Goal: Task Accomplishment & Management: Use online tool/utility

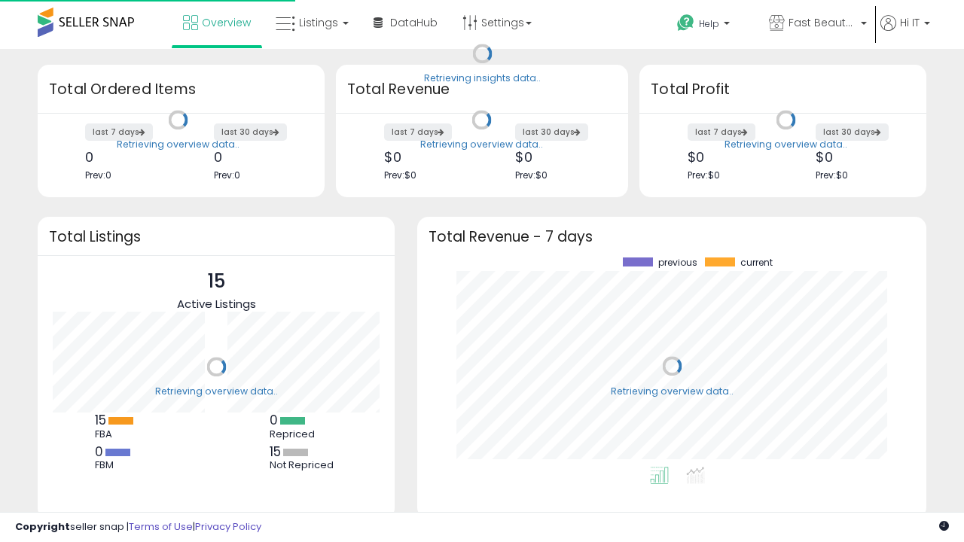
scroll to position [209, 479]
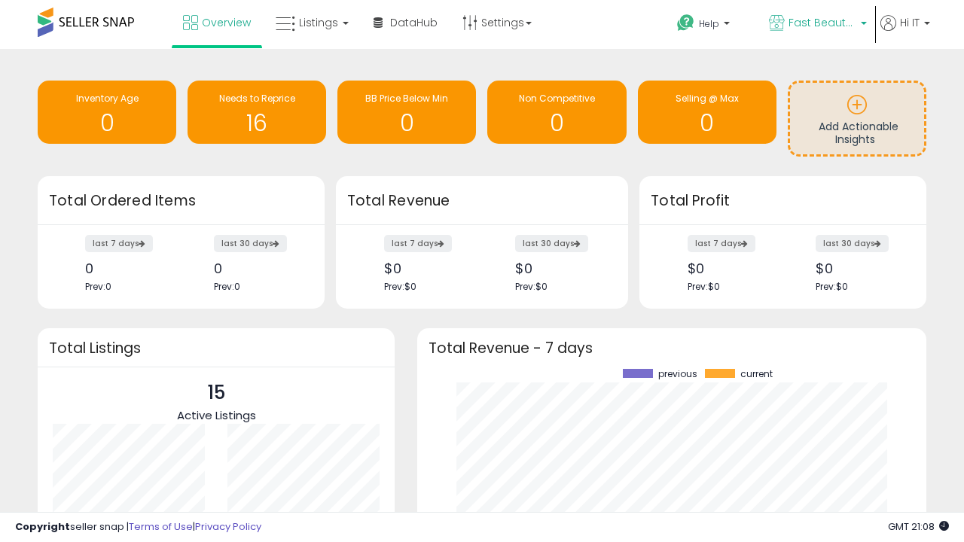
click at [816, 24] on span "Fast Beauty ([GEOGRAPHIC_DATA])" at bounding box center [823, 22] width 68 height 15
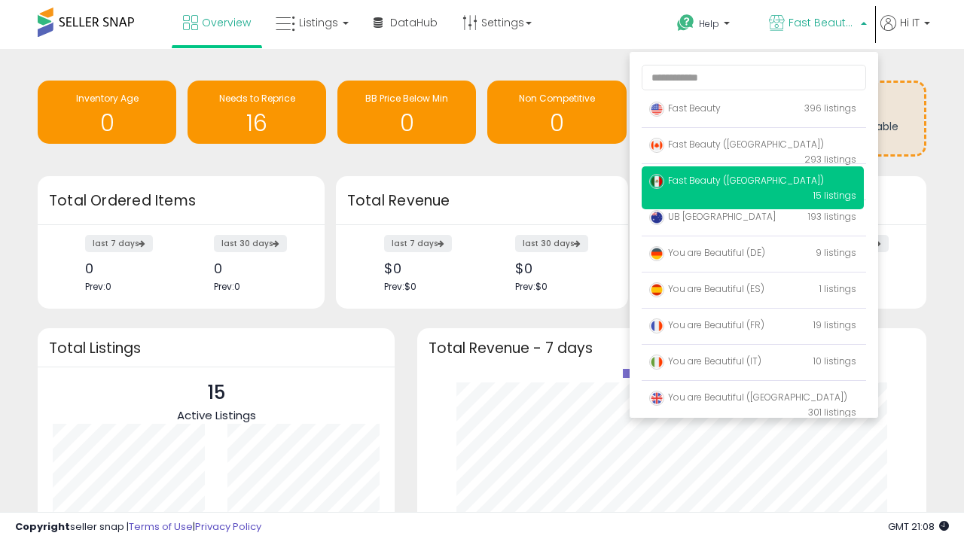
click at [752, 364] on span "You are Beautiful (IT)" at bounding box center [705, 361] width 112 height 13
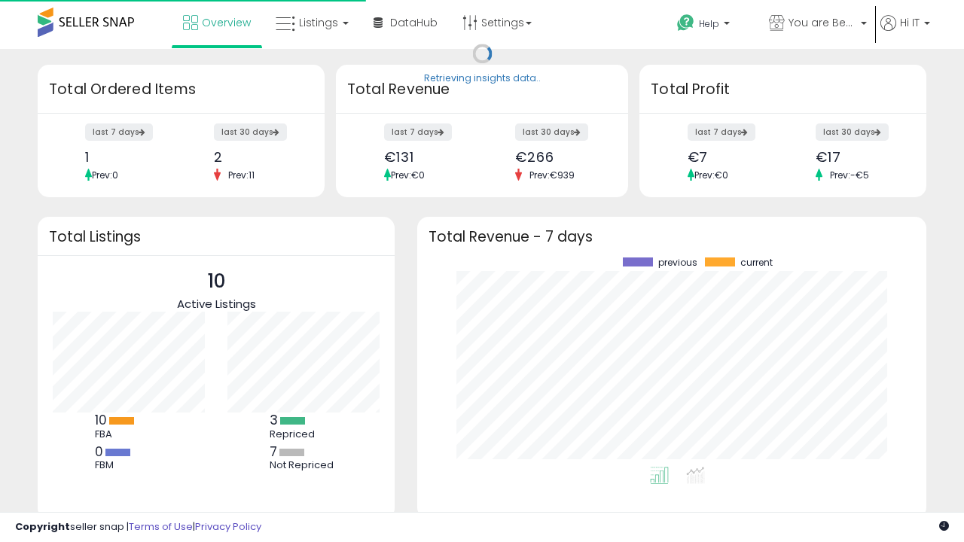
scroll to position [209, 479]
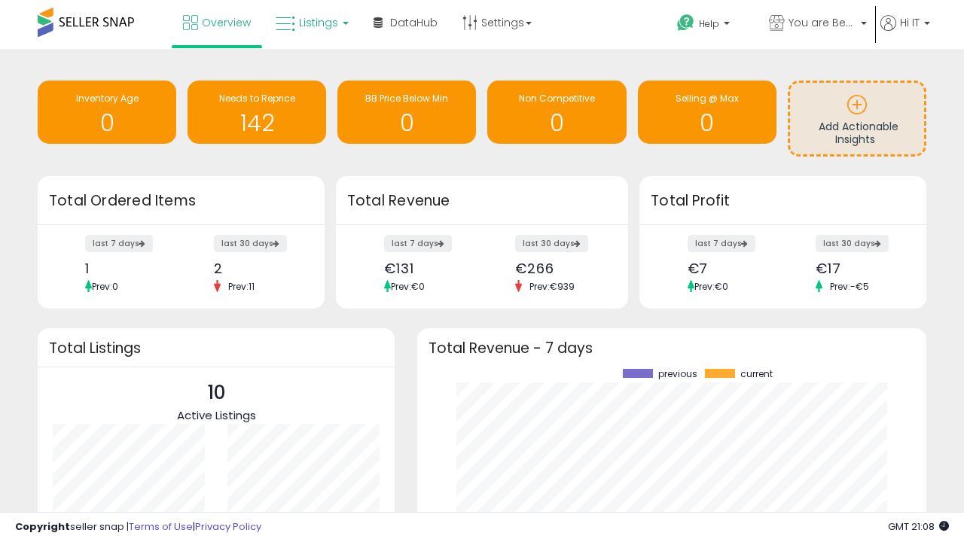
click at [310, 23] on span "Listings" at bounding box center [318, 22] width 39 height 15
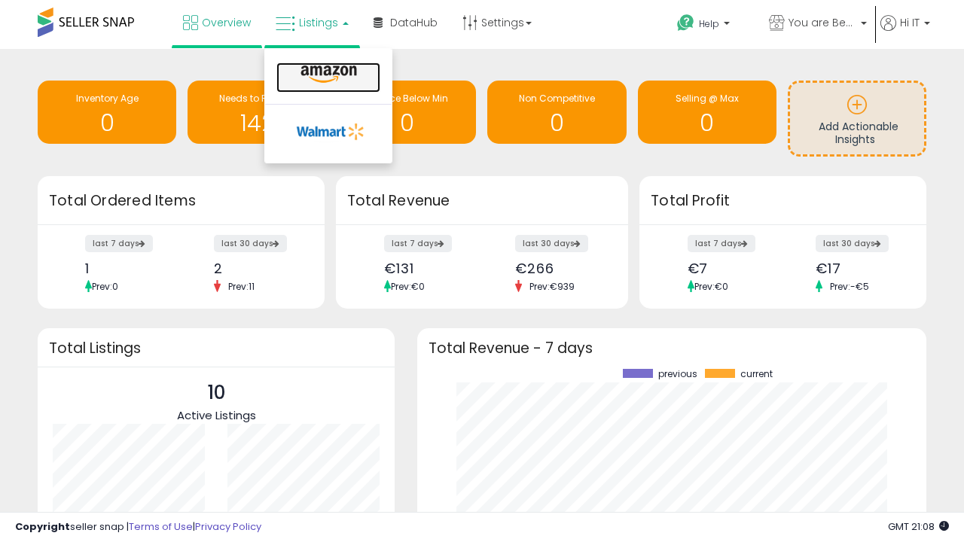
click at [327, 75] on icon at bounding box center [329, 75] width 66 height 20
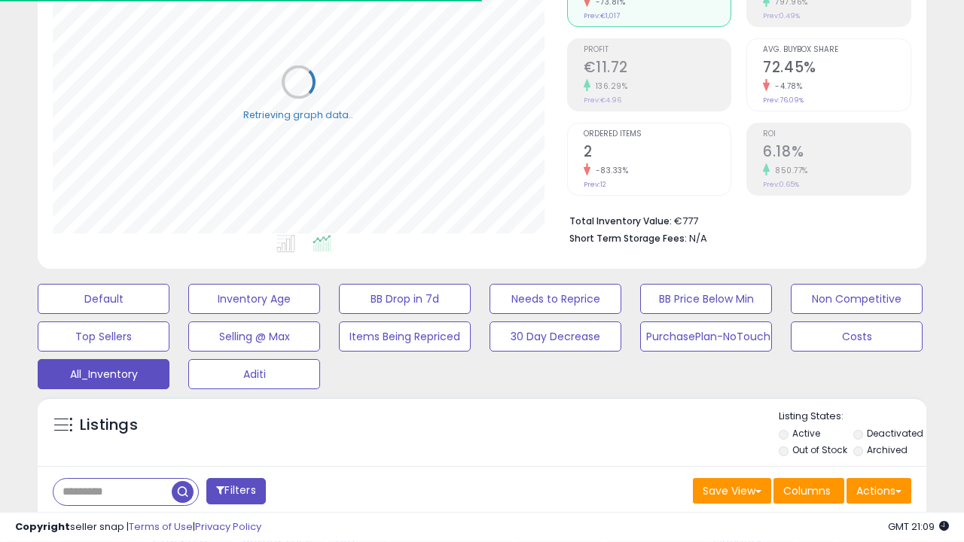
click at [107, 523] on span "Last 30 Days" at bounding box center [110, 530] width 66 height 15
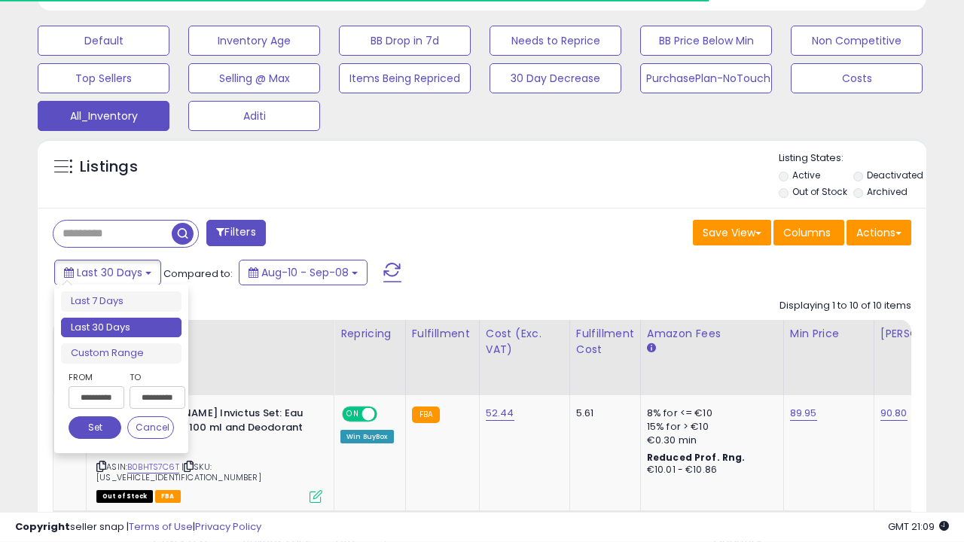
click at [121, 328] on li "Last 30 Days" at bounding box center [121, 328] width 120 height 20
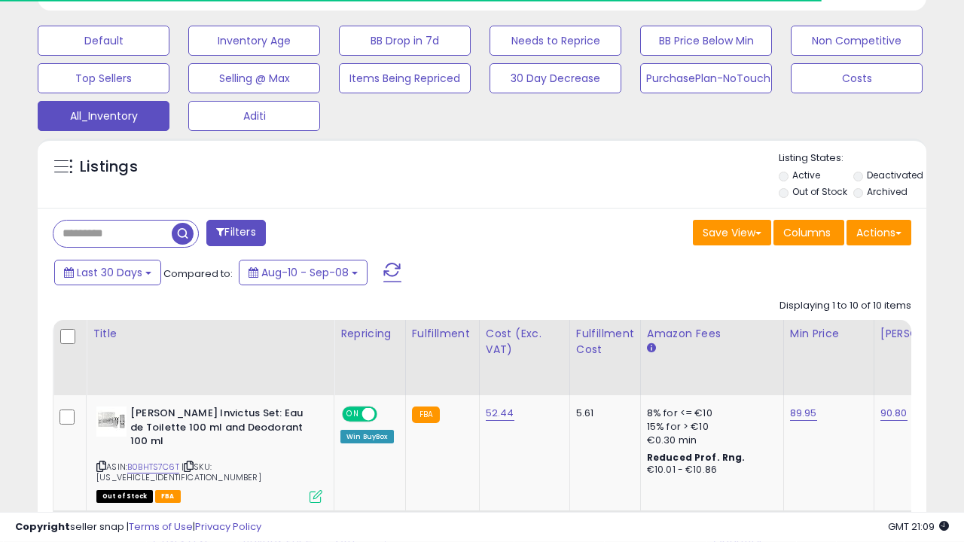
scroll to position [309, 514]
click at [879, 231] on button "Actions" at bounding box center [878, 233] width 65 height 26
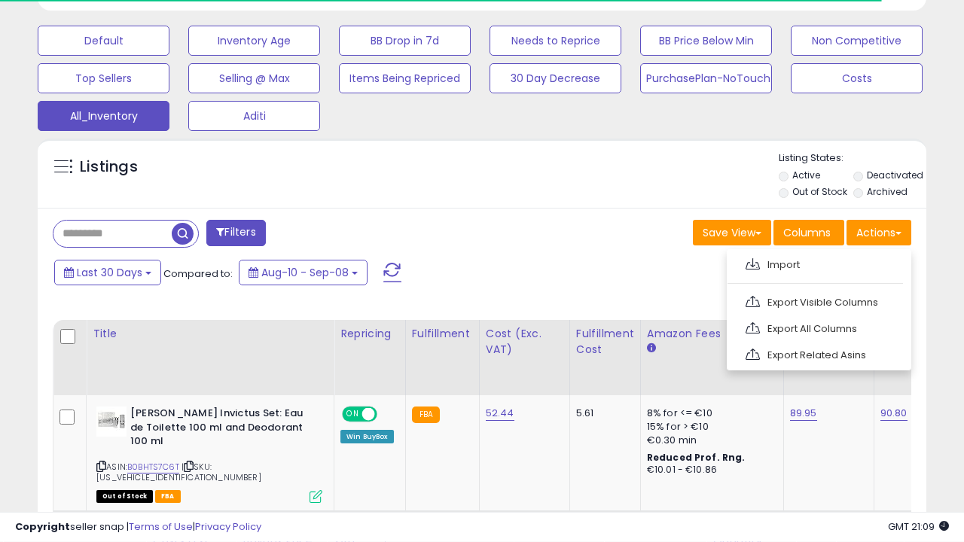
click at [817, 327] on link "Export All Columns" at bounding box center [817, 328] width 165 height 23
